Goal: Task Accomplishment & Management: Use online tool/utility

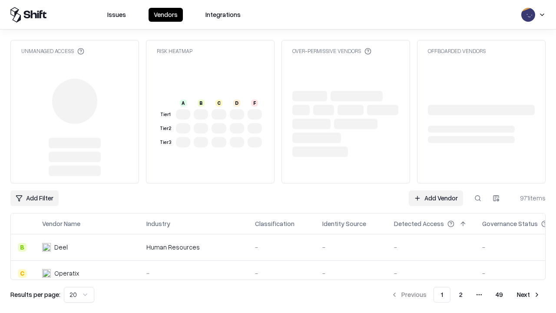
click at [436, 198] on link "Add Vendor" at bounding box center [436, 198] width 54 height 16
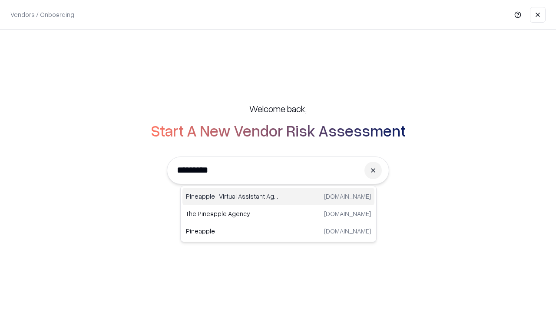
click at [278, 196] on div "Pineapple | Virtual Assistant Agency [DOMAIN_NAME]" at bounding box center [278, 196] width 192 height 17
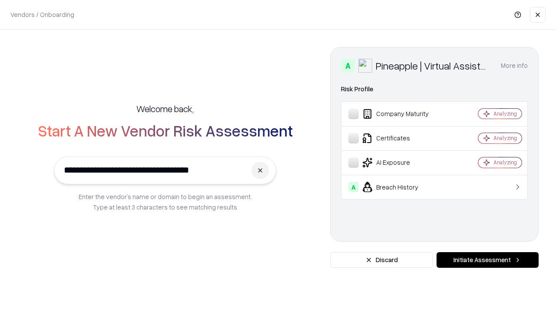
type input "**********"
click at [487, 260] on button "Initiate Assessment" at bounding box center [487, 260] width 102 height 16
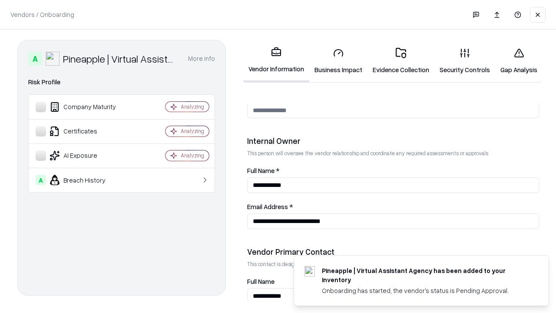
scroll to position [450, 0]
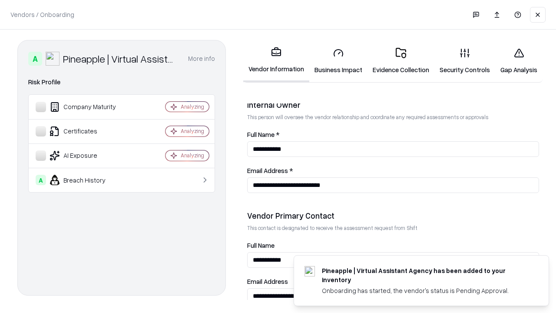
click at [338, 61] on link "Business Impact" at bounding box center [338, 61] width 58 height 40
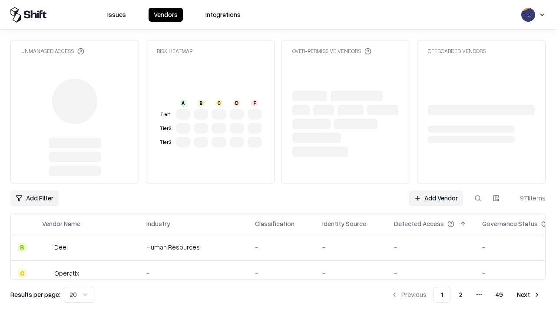
click at [436, 198] on link "Add Vendor" at bounding box center [436, 198] width 54 height 16
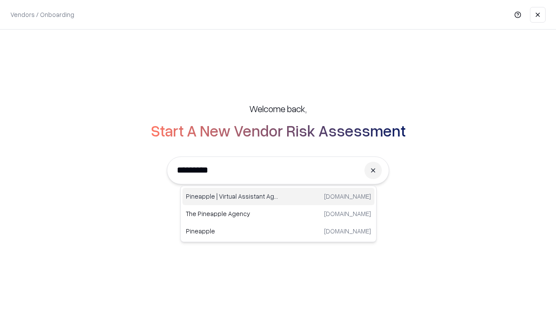
click at [278, 196] on div "Pineapple | Virtual Assistant Agency [DOMAIN_NAME]" at bounding box center [278, 196] width 192 height 17
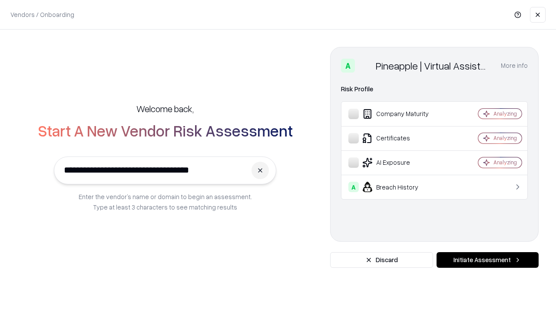
type input "**********"
click at [487, 260] on button "Initiate Assessment" at bounding box center [487, 260] width 102 height 16
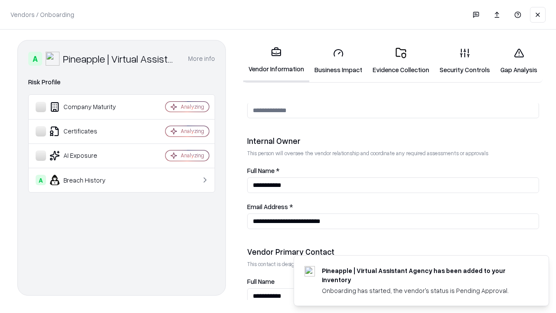
scroll to position [450, 0]
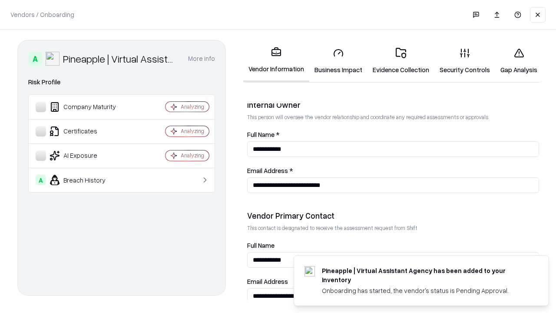
click at [518, 61] on link "Gap Analysis" at bounding box center [518, 61] width 47 height 40
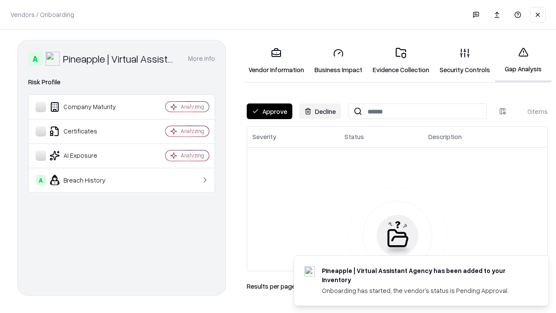
click at [269, 111] on button "Approve" at bounding box center [270, 111] width 46 height 16
